Goal: Task Accomplishment & Management: Complete application form

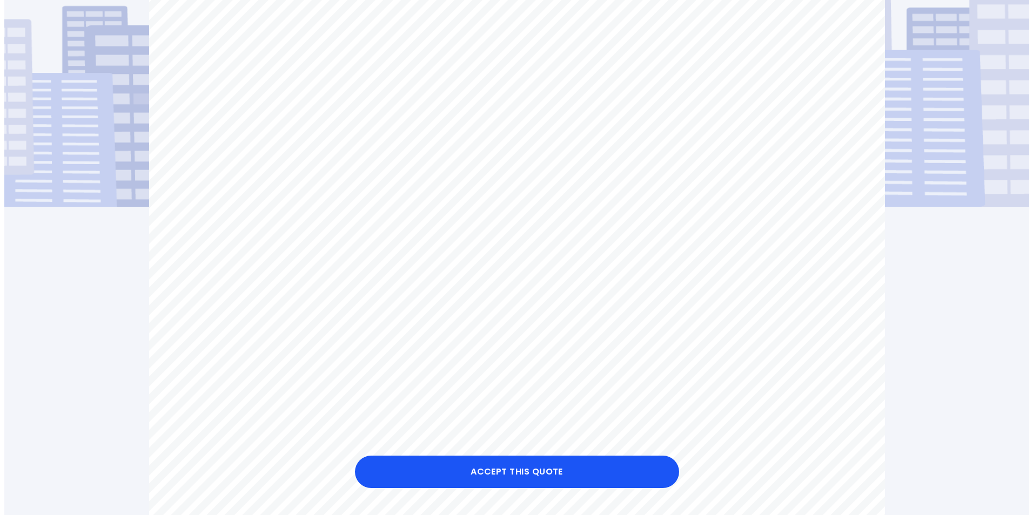
scroll to position [162, 0]
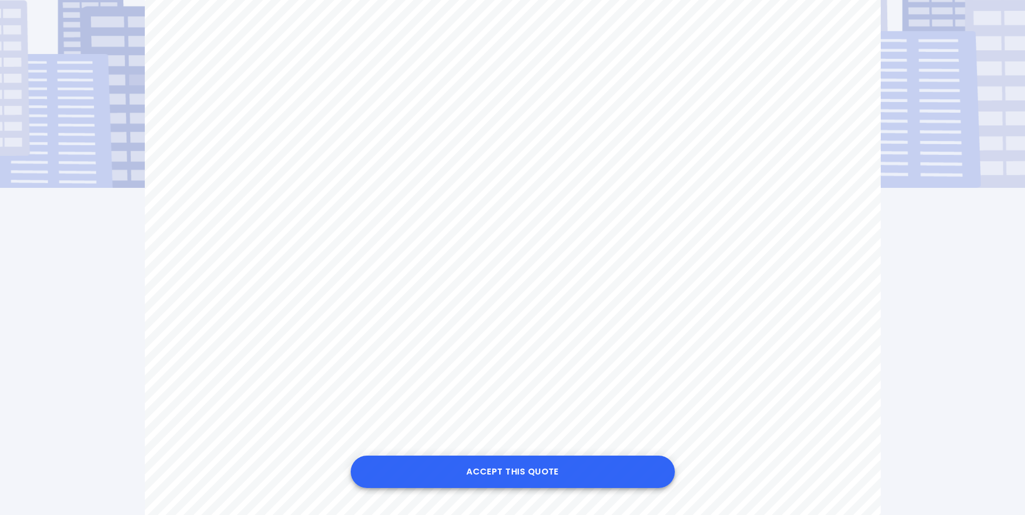
click at [504, 469] on button "Accept this Quote" at bounding box center [513, 472] width 324 height 32
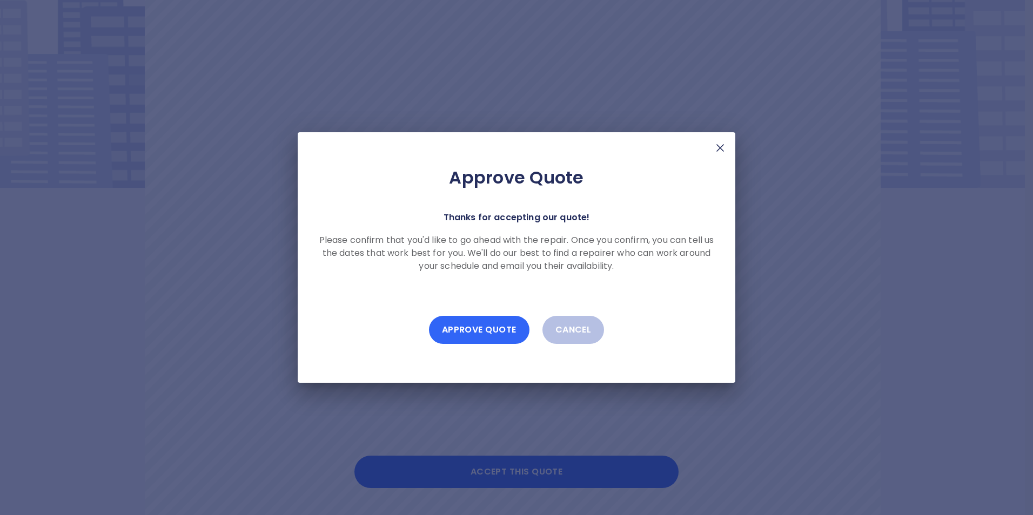
click at [477, 328] on button "Approve Quote" at bounding box center [479, 330] width 100 height 28
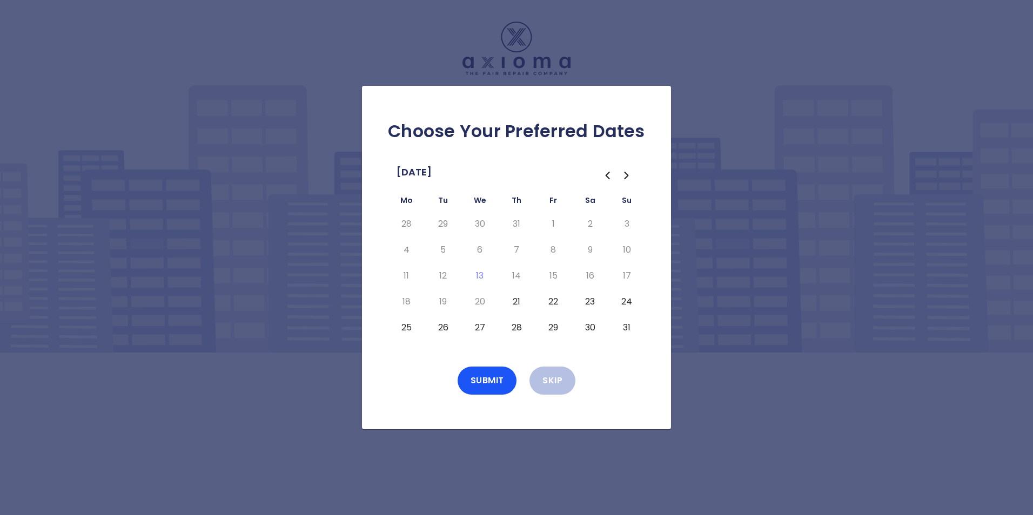
drag, startPoint x: 499, startPoint y: 136, endPoint x: 493, endPoint y: 138, distance: 6.2
click at [515, 301] on button "21" at bounding box center [516, 301] width 19 height 17
click at [489, 378] on button "Submit" at bounding box center [486, 381] width 59 height 28
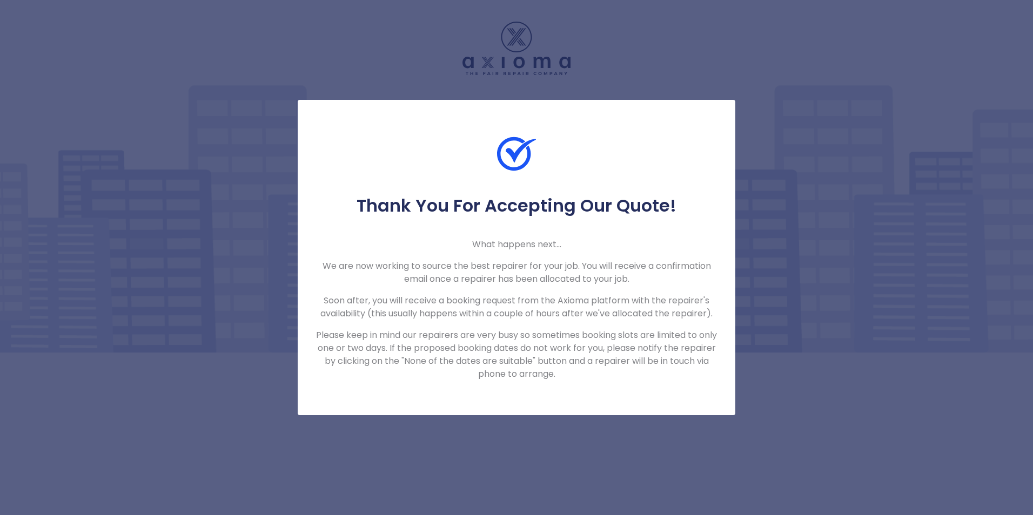
click at [707, 49] on div "Thank You For Accepting Our Quote! What happens next... We are now working to s…" at bounding box center [516, 257] width 1033 height 515
click at [528, 450] on div "Thank You For Accepting Our Quote! What happens next... We are now working to s…" at bounding box center [516, 257] width 1033 height 515
